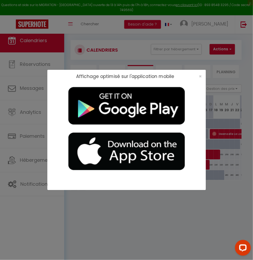
click at [198, 75] on div "×" at bounding box center [198, 76] width 13 height 5
click at [201, 75] on span "×" at bounding box center [200, 76] width 3 height 7
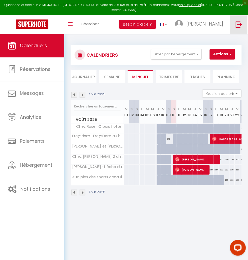
click at [241, 25] on img at bounding box center [238, 24] width 7 height 7
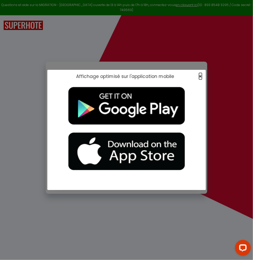
click at [201, 73] on span "×" at bounding box center [200, 76] width 3 height 7
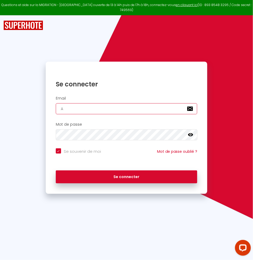
click at [113, 104] on input "A" at bounding box center [126, 108] width 141 height 11
checkbox input "true"
paste input "[EMAIL_ADDRESS][DOMAIN_NAME]"
type input "[EMAIL_ADDRESS][DOMAIN_NAME]"
checkbox input "true"
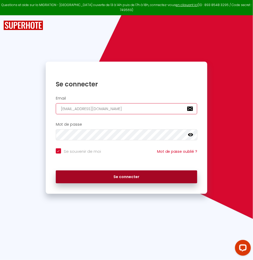
type input "[EMAIL_ADDRESS][DOMAIN_NAME]"
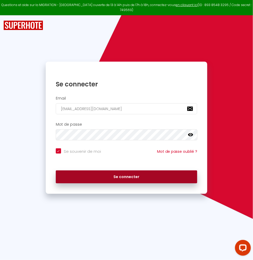
click at [116, 171] on button "Se connecter" at bounding box center [126, 177] width 141 height 13
checkbox input "true"
